Goal: Transaction & Acquisition: Download file/media

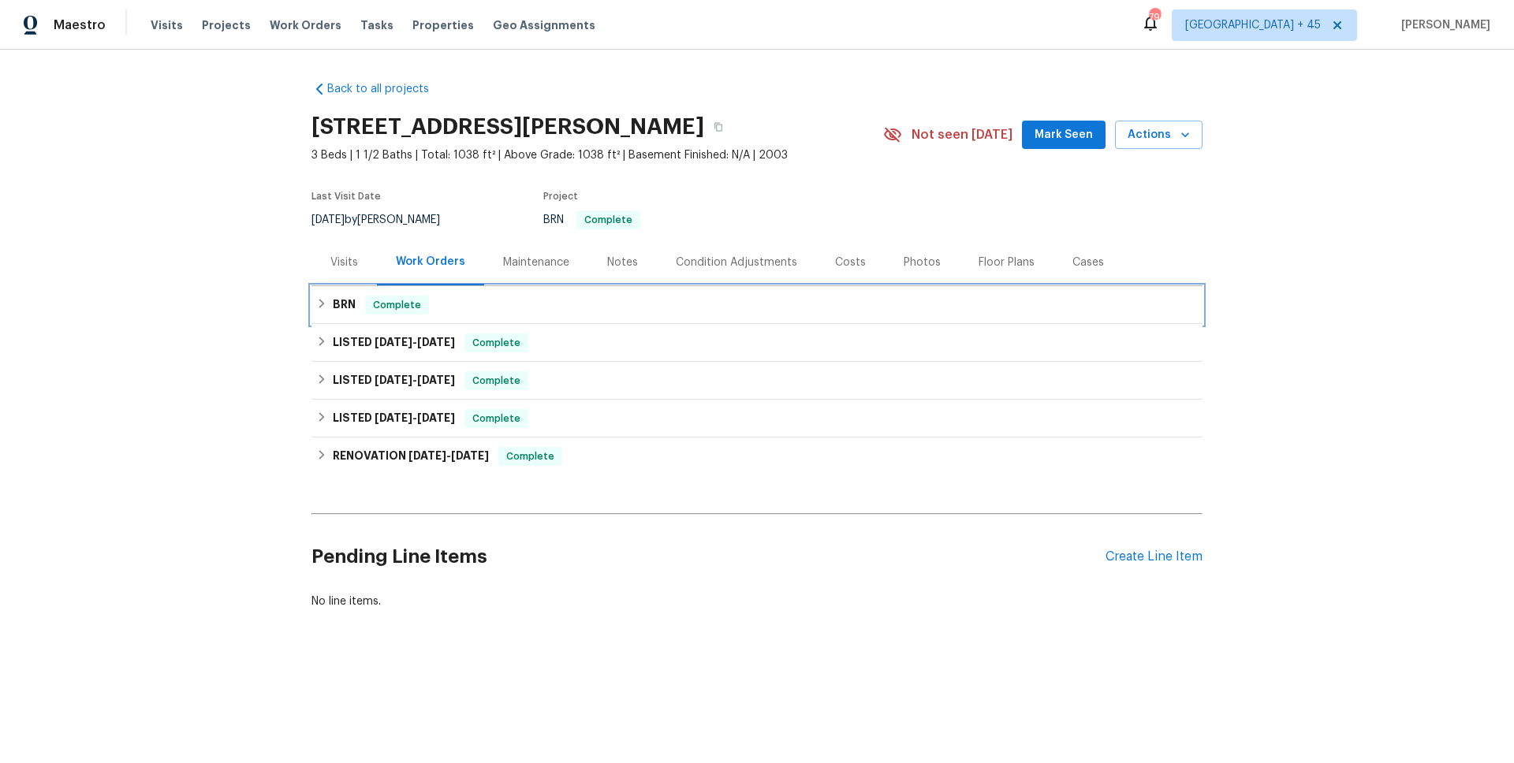
click at [415, 304] on span "Complete" at bounding box center [397, 305] width 61 height 16
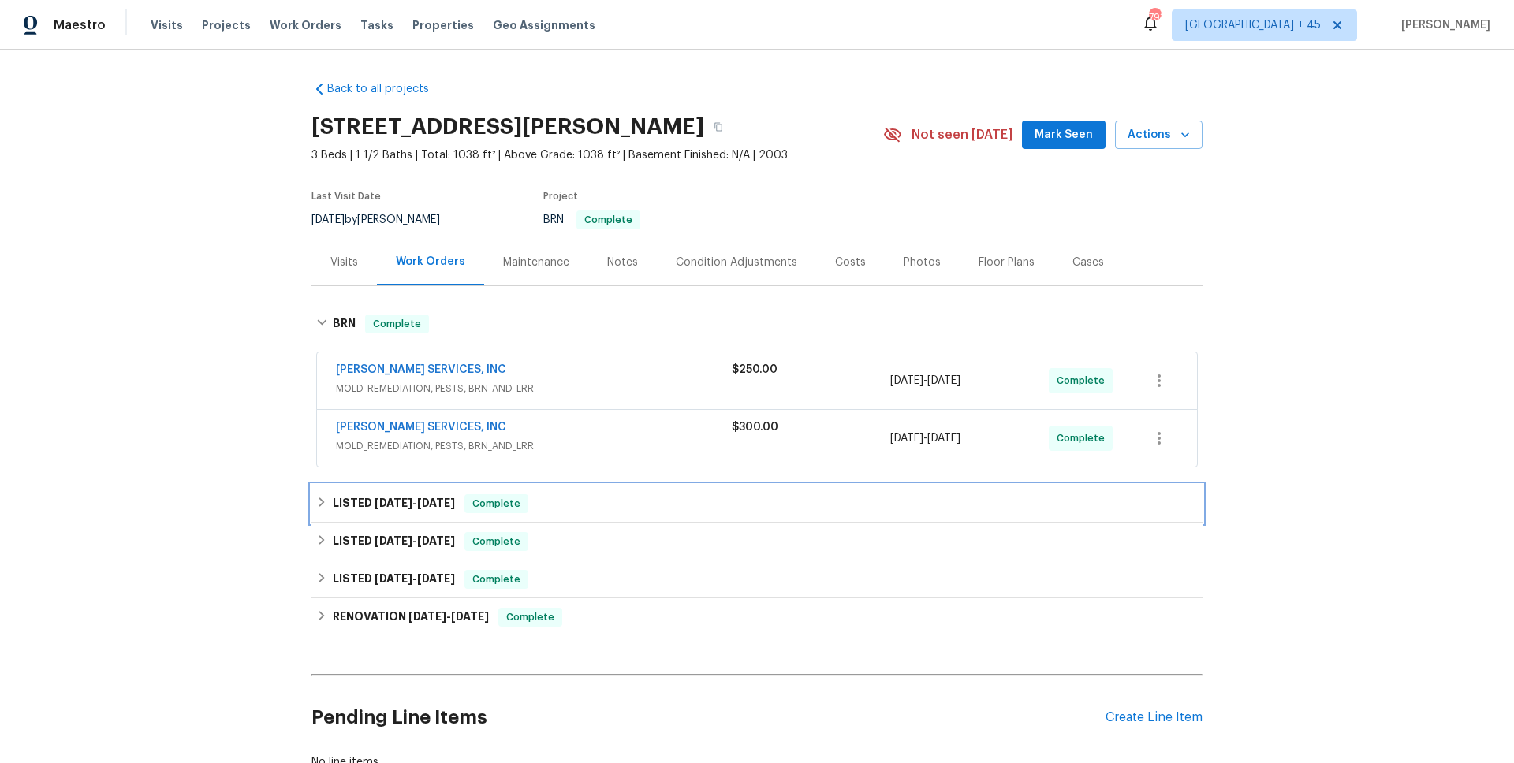
click at [421, 505] on span "7/24/25" at bounding box center [436, 503] width 38 height 11
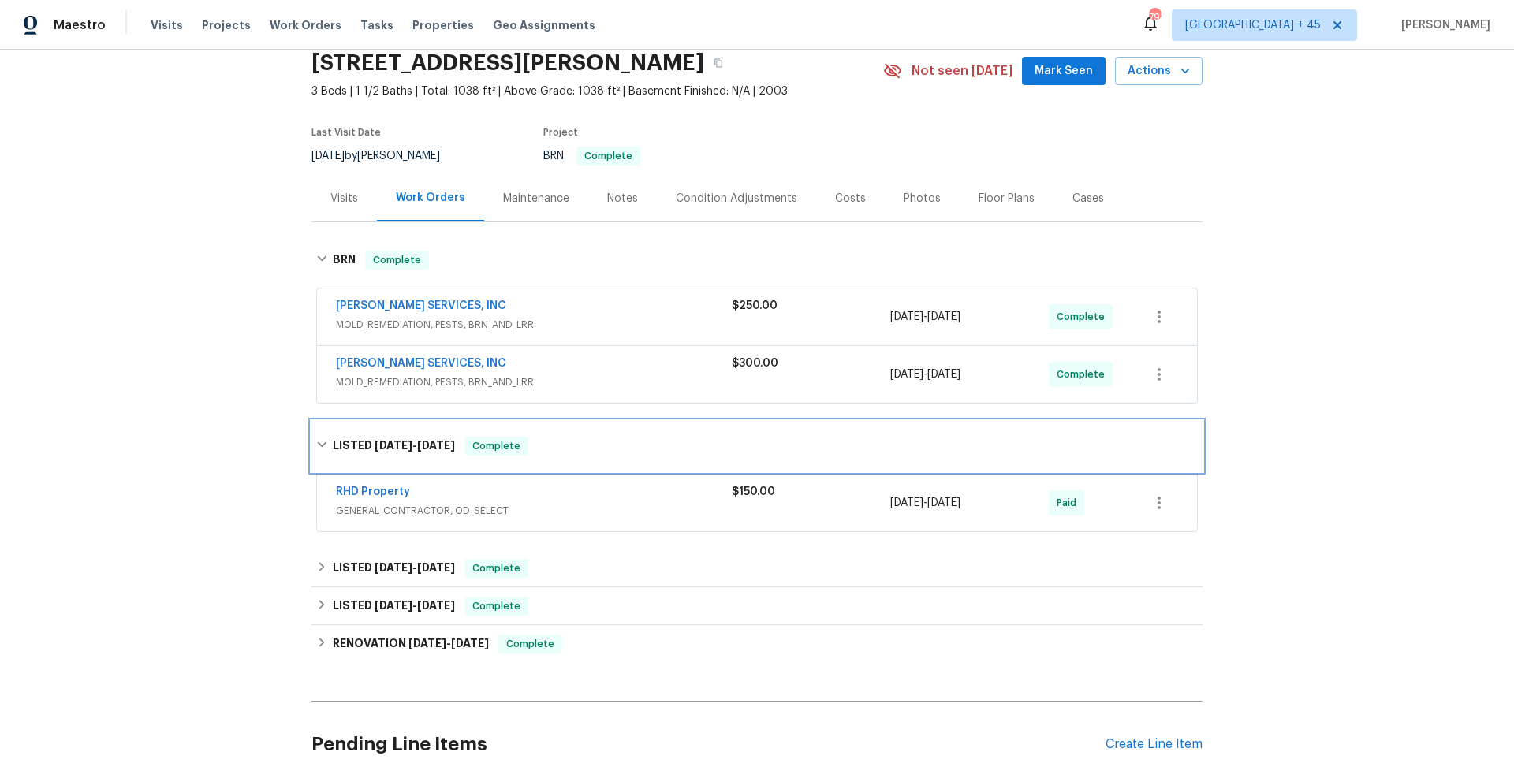
scroll to position [100, 0]
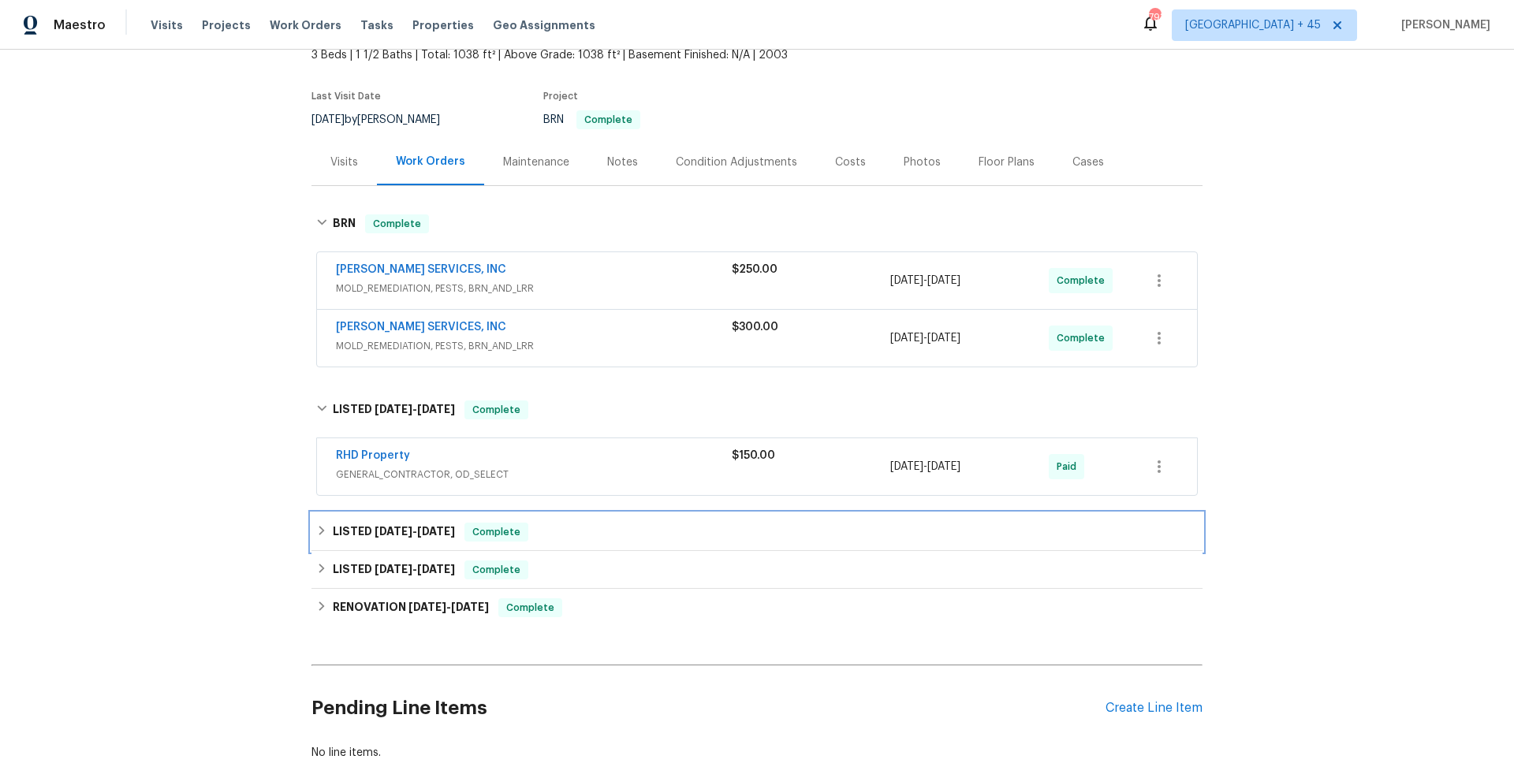
click at [423, 533] on span "6/24/25 - 7/1/25" at bounding box center [415, 531] width 80 height 11
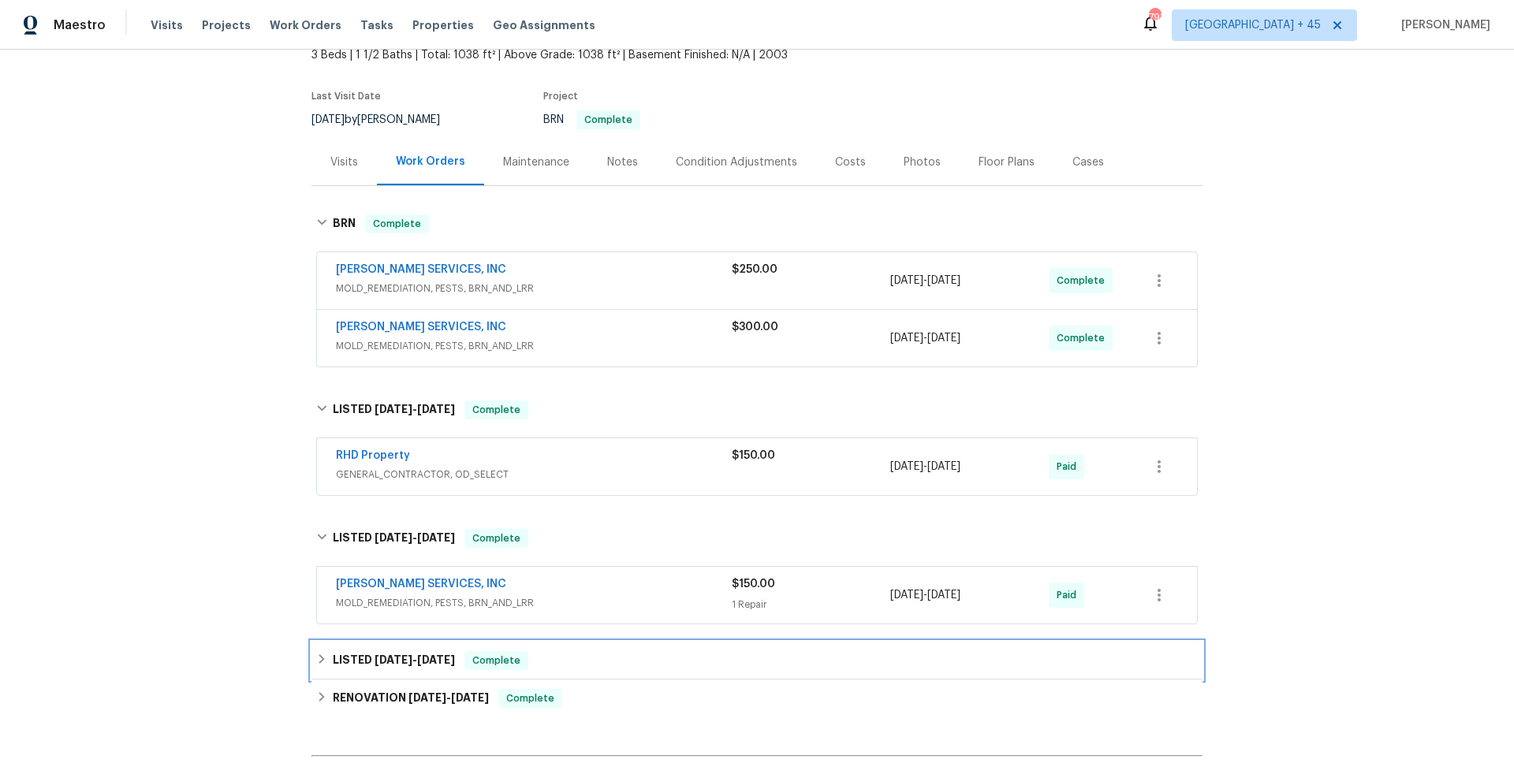
click at [395, 665] on span "11/16/24" at bounding box center [394, 660] width 38 height 11
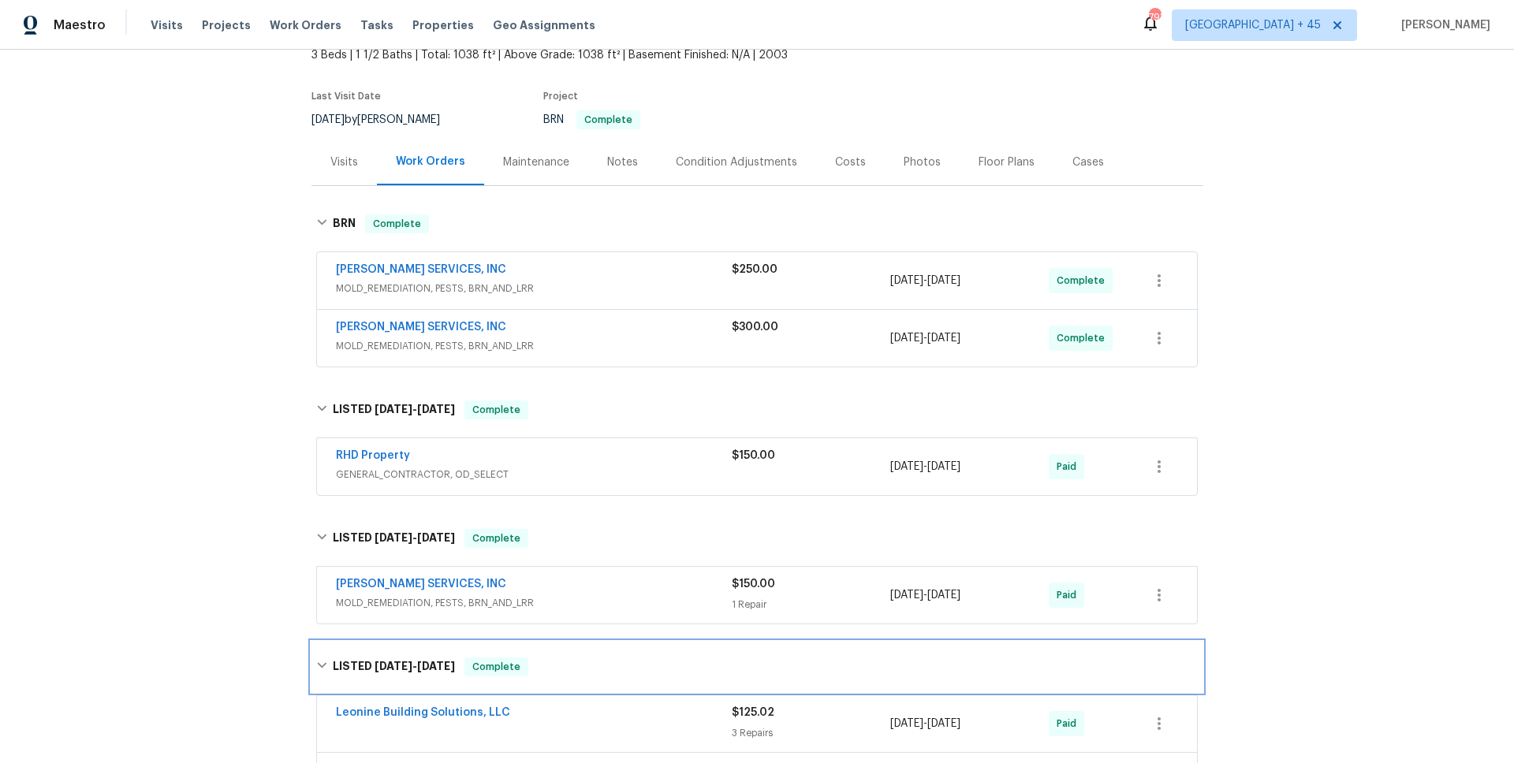
scroll to position [267, 0]
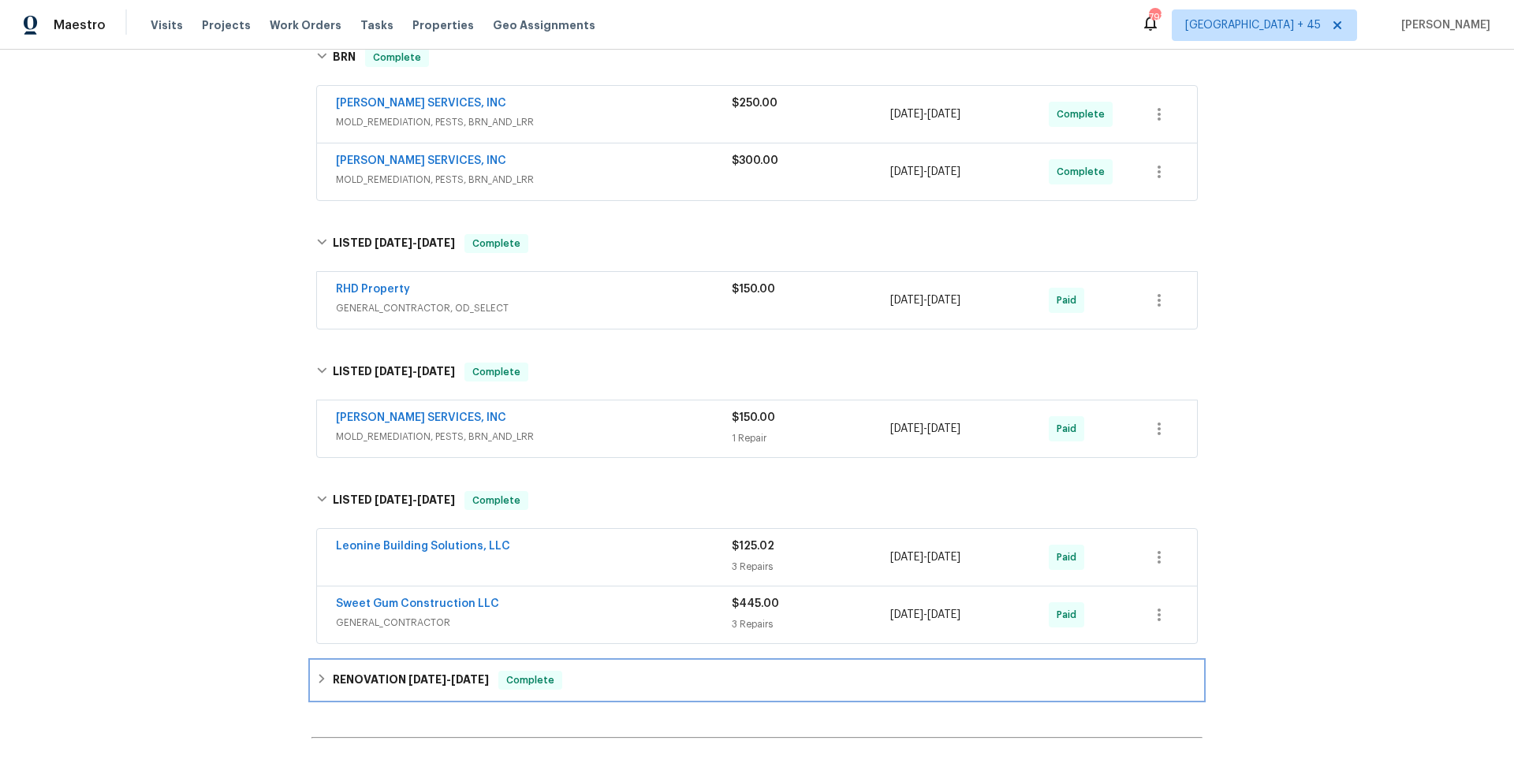
click at [405, 674] on h6 "RENOVATION 10/28/24 - 11/26/24" at bounding box center [411, 680] width 156 height 19
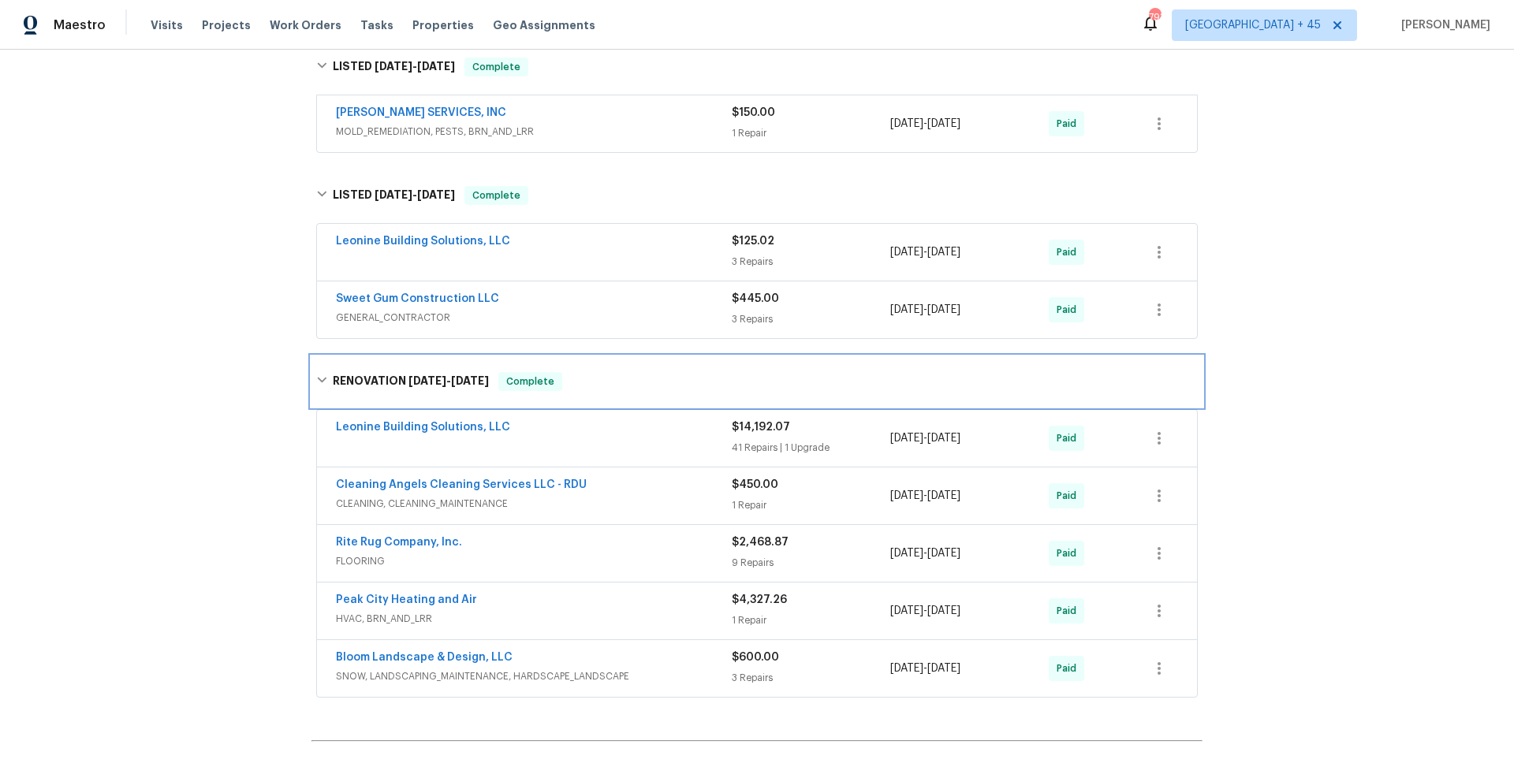
scroll to position [0, 0]
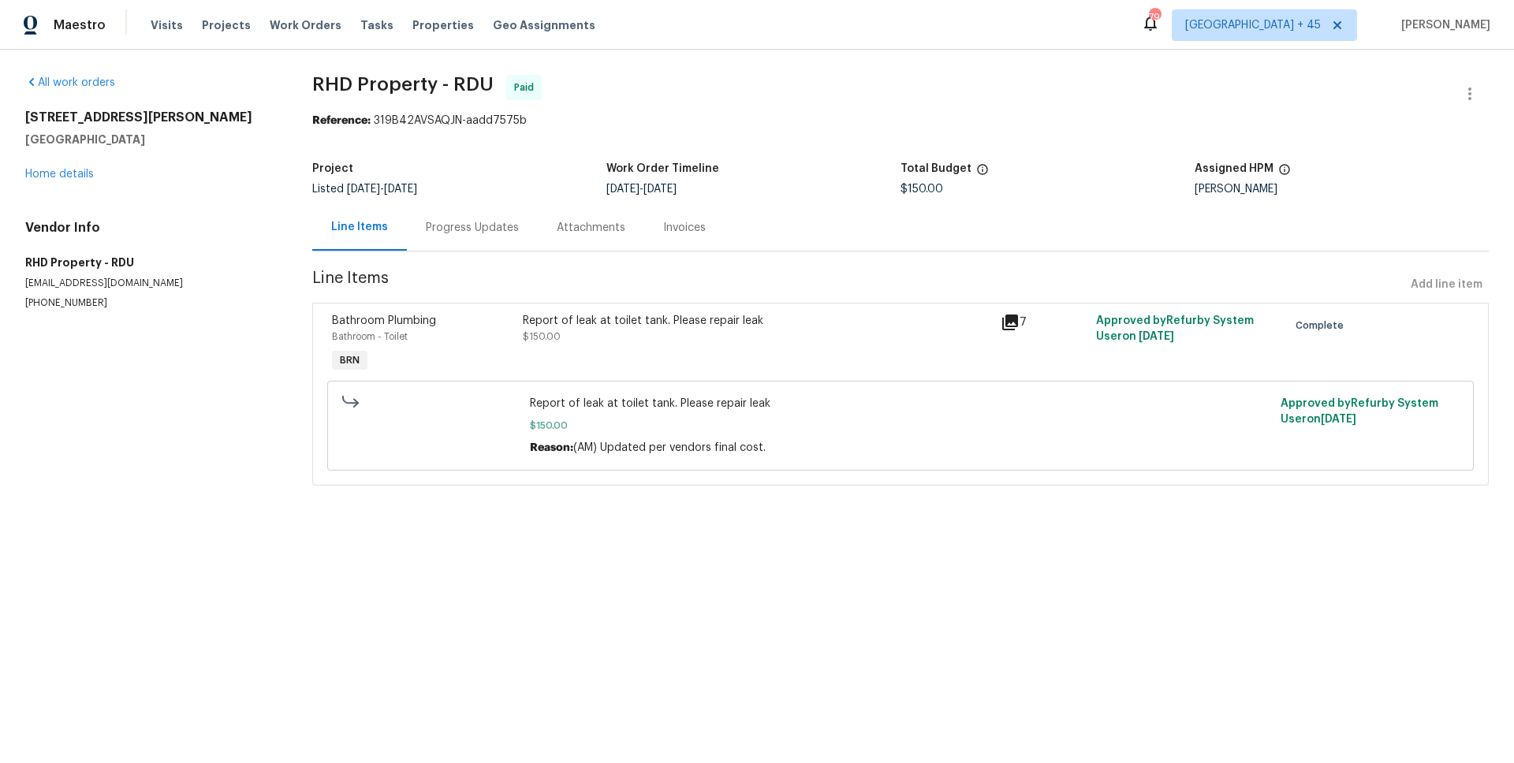
click at [676, 235] on div "Invoices" at bounding box center [684, 228] width 43 height 16
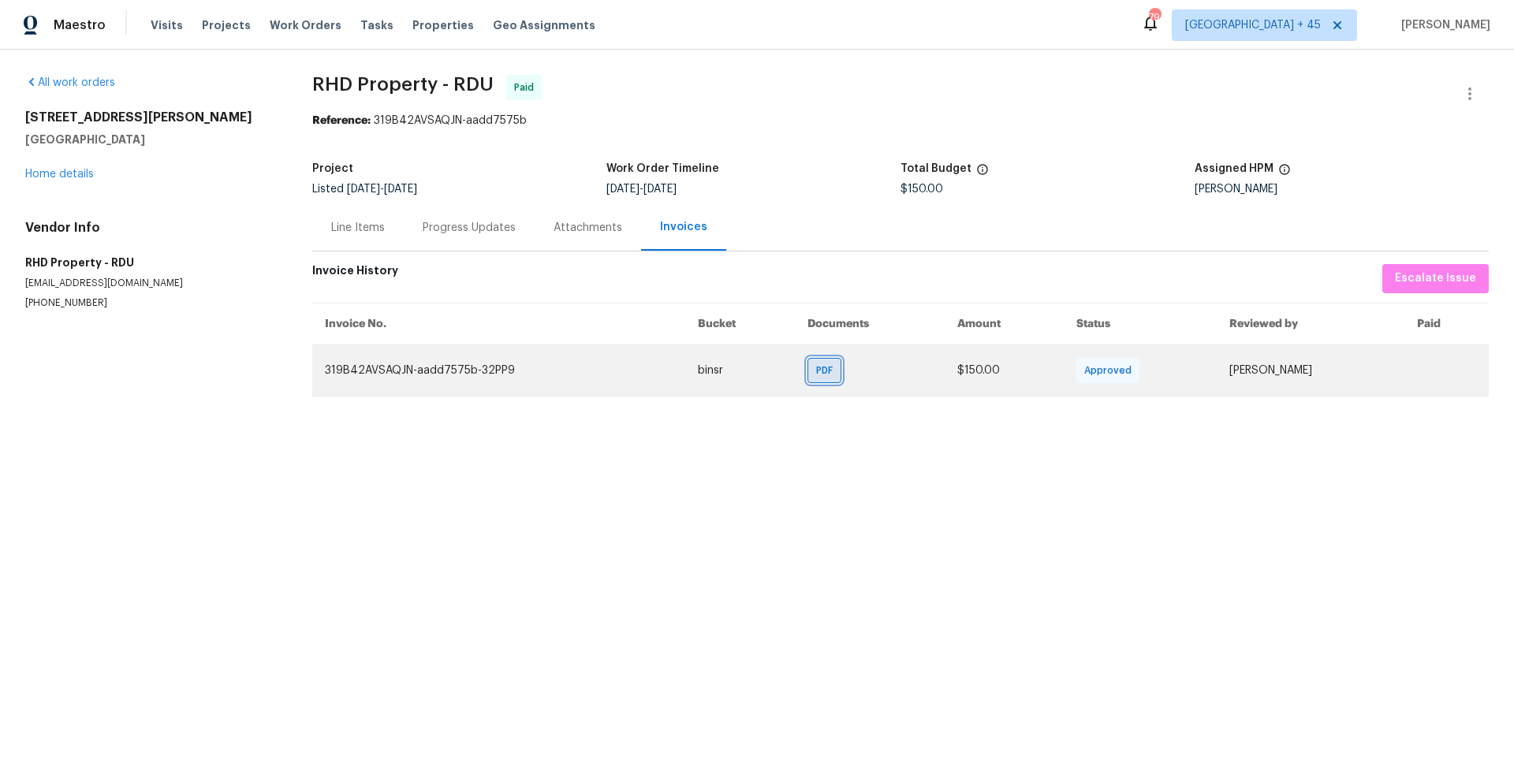
click at [816, 372] on span "PDF" at bounding box center [827, 371] width 23 height 16
